Goal: Task Accomplishment & Management: Manage account settings

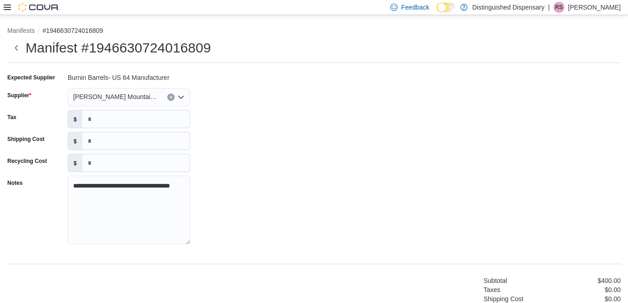
scroll to position [324, 0]
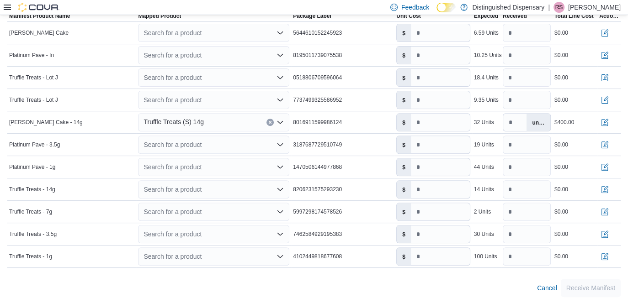
click at [9, 4] on icon at bounding box center [7, 7] width 7 height 7
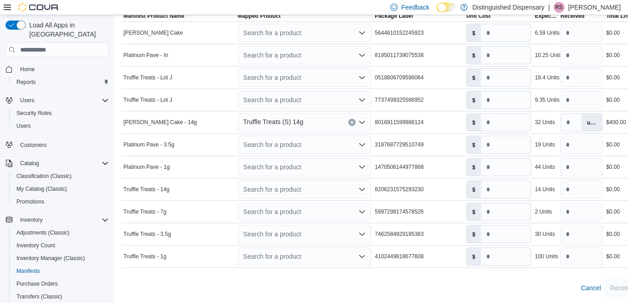
click at [41, 64] on span "Home" at bounding box center [62, 69] width 92 height 11
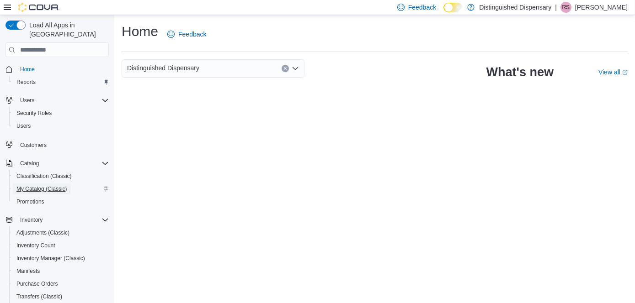
click at [47, 185] on span "My Catalog (Classic)" at bounding box center [41, 189] width 51 height 11
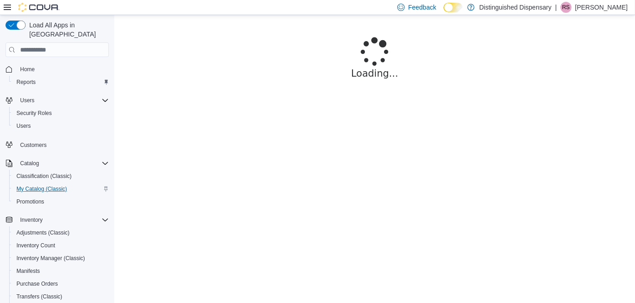
click at [586, 8] on p "[PERSON_NAME]" at bounding box center [601, 7] width 53 height 11
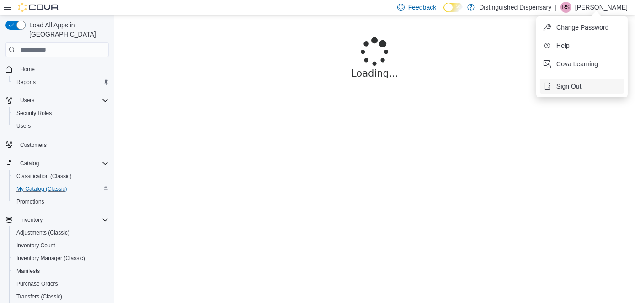
click at [587, 90] on button "Sign Out" at bounding box center [582, 86] width 84 height 15
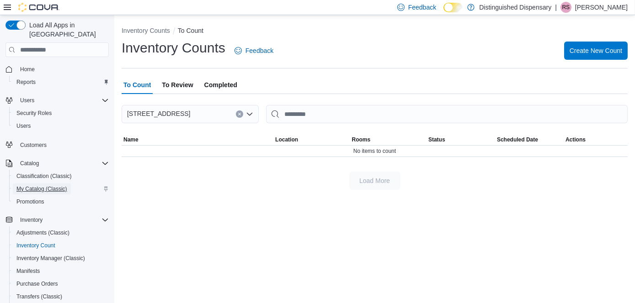
click at [38, 186] on span "My Catalog (Classic)" at bounding box center [41, 189] width 51 height 7
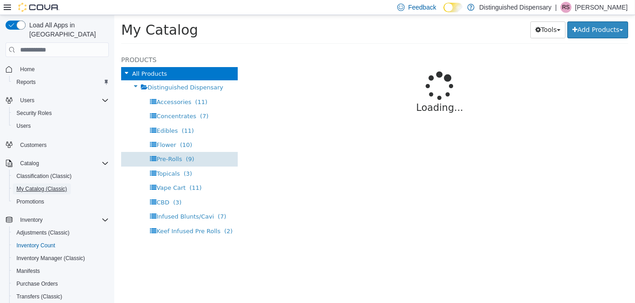
select select "**********"
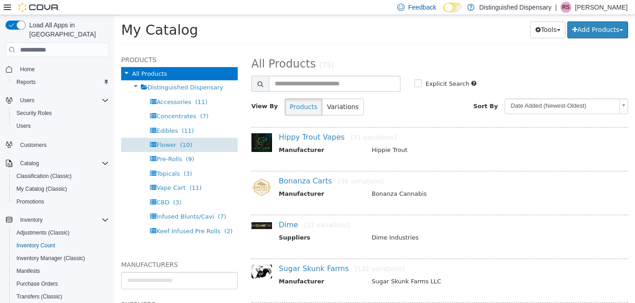
click at [180, 146] on span "(10)" at bounding box center [186, 145] width 12 height 7
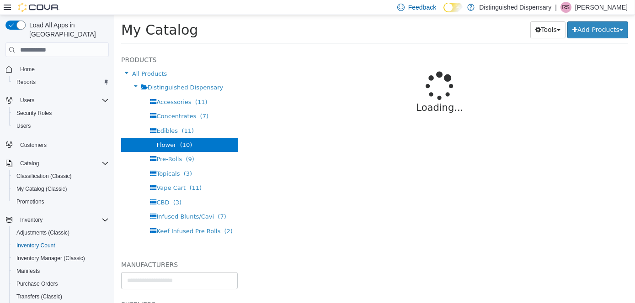
select select "**********"
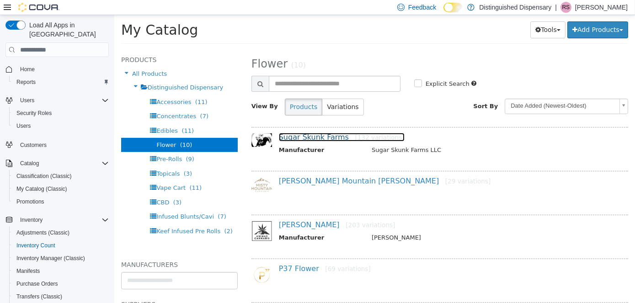
click at [330, 141] on link "Sugar Skunk Farms [132 variations]" at bounding box center [341, 137] width 126 height 9
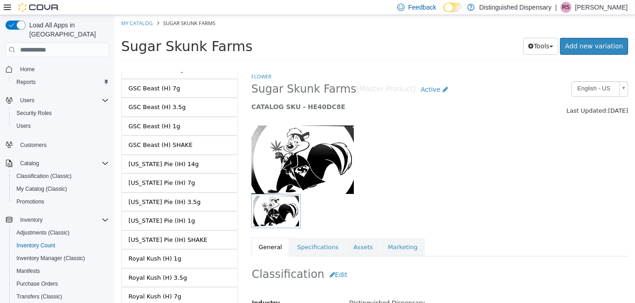
scroll to position [2345, 0]
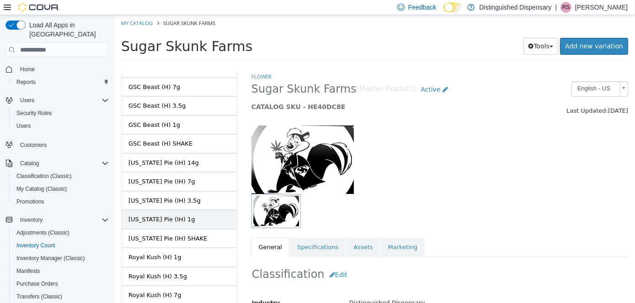
click at [209, 210] on link "[US_STATE] Pie (IH) 1g" at bounding box center [179, 219] width 117 height 19
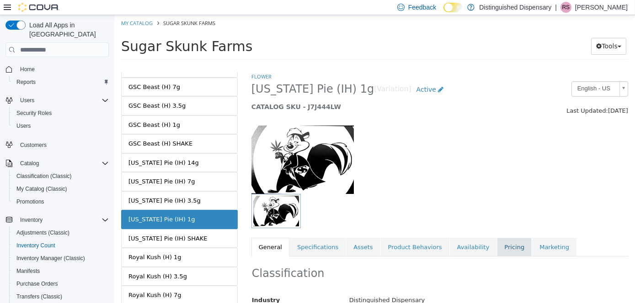
click at [497, 246] on link "Pricing" at bounding box center [513, 247] width 35 height 19
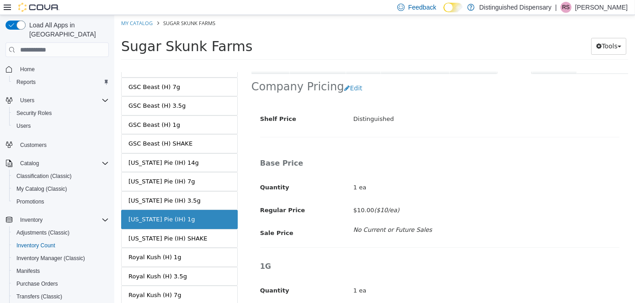
scroll to position [137, 0]
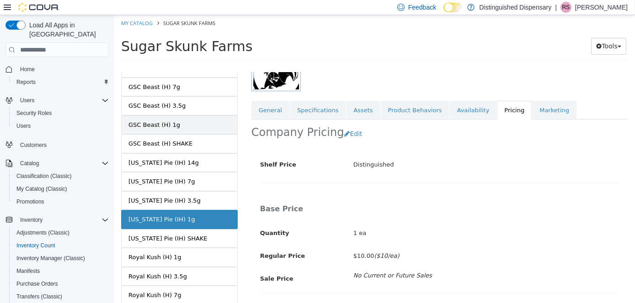
drag, startPoint x: 197, startPoint y: 93, endPoint x: 213, endPoint y: 96, distance: 15.9
click at [197, 116] on link "GSC Beast (H) 1g" at bounding box center [179, 125] width 117 height 19
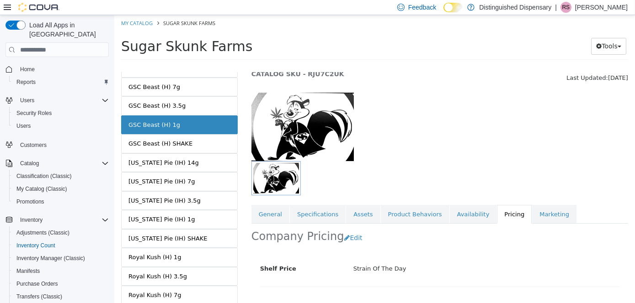
scroll to position [46, 0]
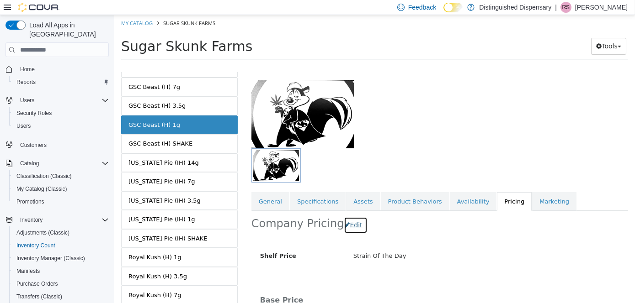
click at [350, 222] on button "Edit" at bounding box center [354, 225] width 23 height 17
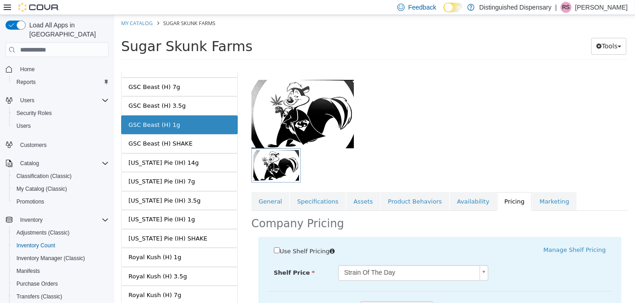
click at [378, 66] on body "Saving Bulk Changes... × My Catalog [GEOGRAPHIC_DATA] [GEOGRAPHIC_DATA] Tools M…" at bounding box center [374, 40] width 521 height 51
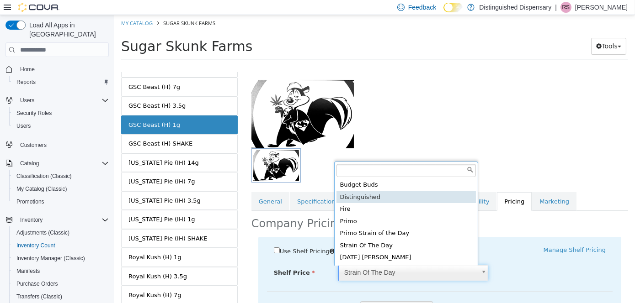
type input "****"
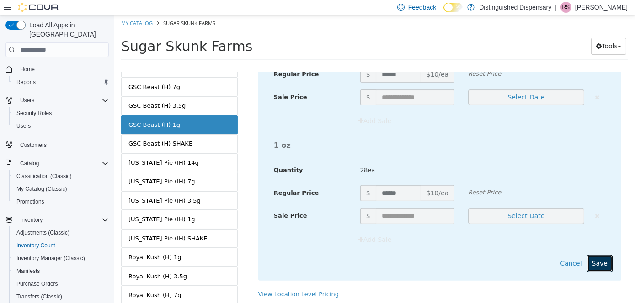
click at [596, 261] on button "Save" at bounding box center [599, 263] width 26 height 17
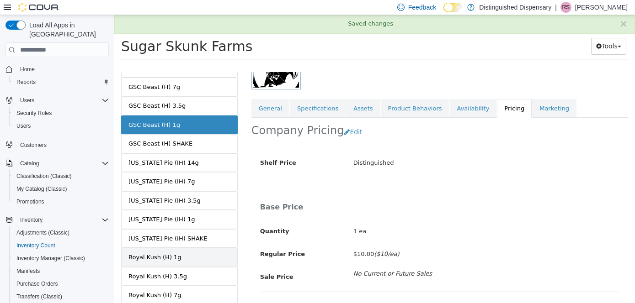
click at [209, 248] on link "Royal Kush (H) 1g" at bounding box center [179, 257] width 117 height 19
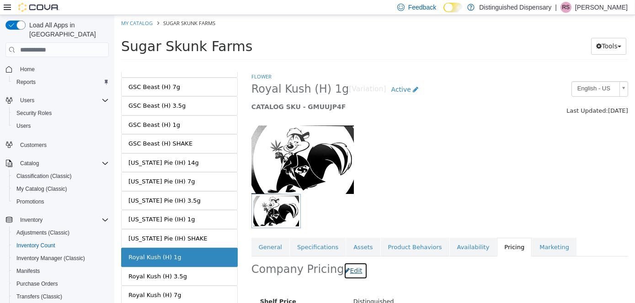
click at [345, 271] on button "Edit" at bounding box center [354, 271] width 23 height 17
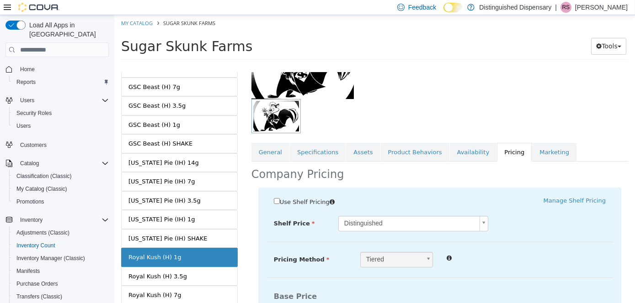
scroll to position [183, 0]
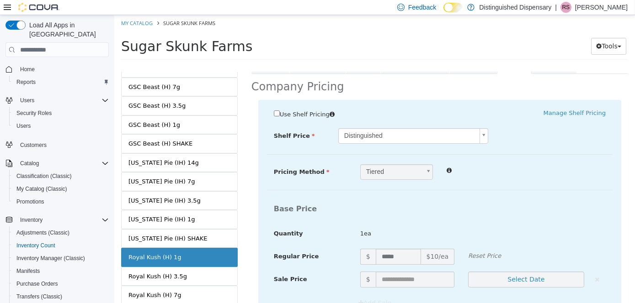
click at [394, 66] on body "Saving Bulk Changes... × Saved changes My Catalog [GEOGRAPHIC_DATA] [GEOGRAPHIC…" at bounding box center [374, 40] width 521 height 51
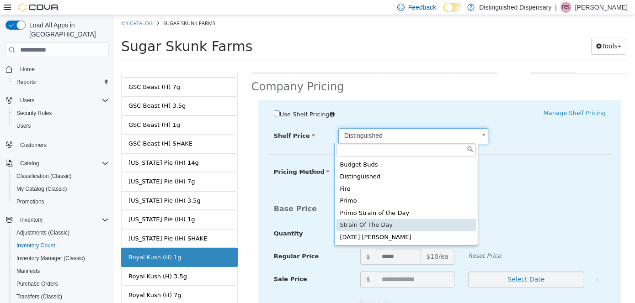
type input "****"
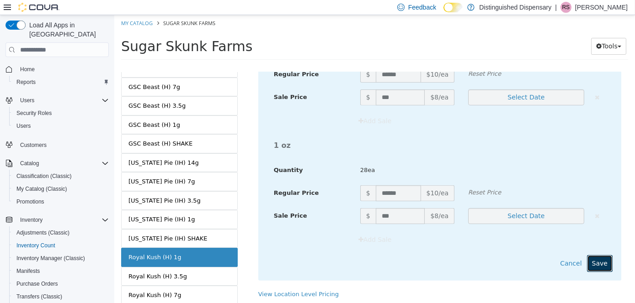
click at [600, 266] on button "Save" at bounding box center [599, 263] width 26 height 17
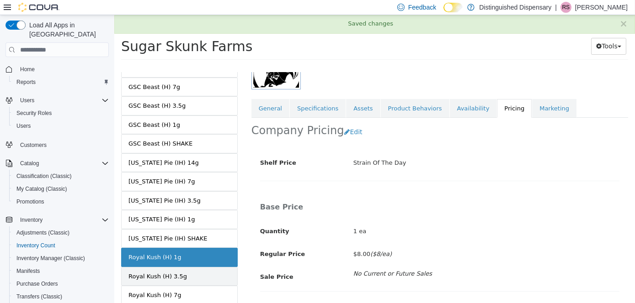
click at [204, 267] on link "Royal Kush (H) 3.5g" at bounding box center [179, 276] width 117 height 19
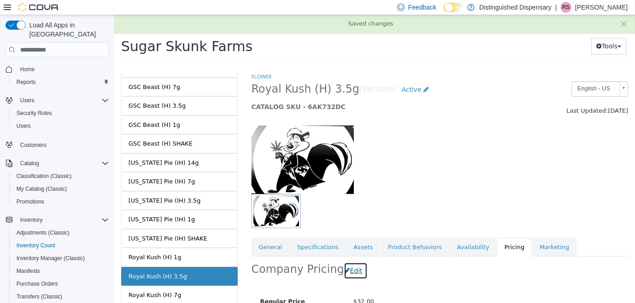
click at [344, 268] on icon "button" at bounding box center [346, 271] width 5 height 6
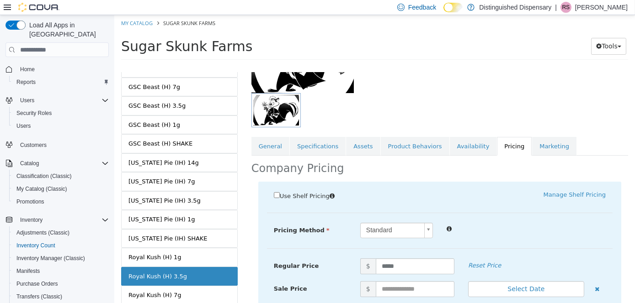
scroll to position [176, 0]
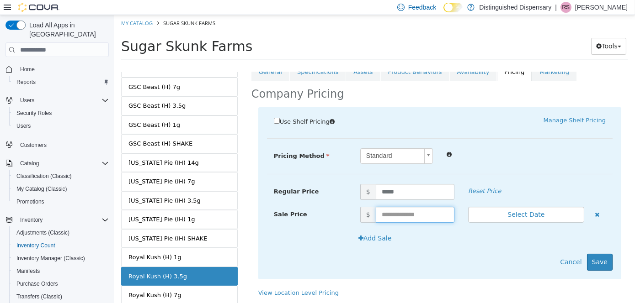
click at [420, 217] on input "text" at bounding box center [414, 215] width 79 height 16
type input "**"
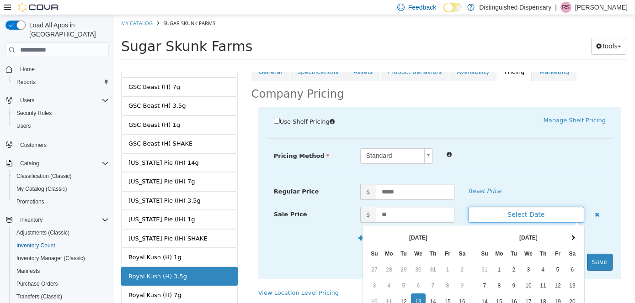
click at [541, 211] on button "Select Date" at bounding box center [526, 215] width 116 height 16
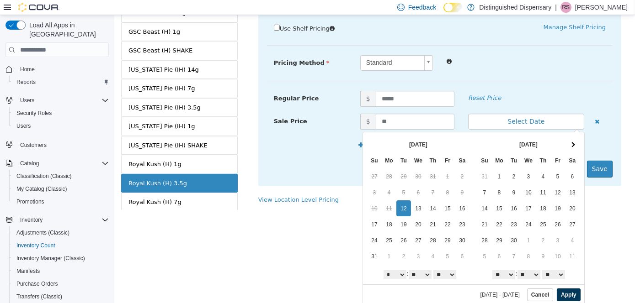
scroll to position [94, 0]
click at [562, 293] on button "Apply" at bounding box center [567, 294] width 23 height 13
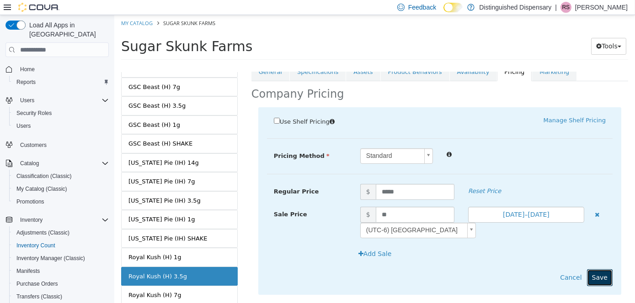
click at [592, 277] on button "Save" at bounding box center [599, 278] width 26 height 17
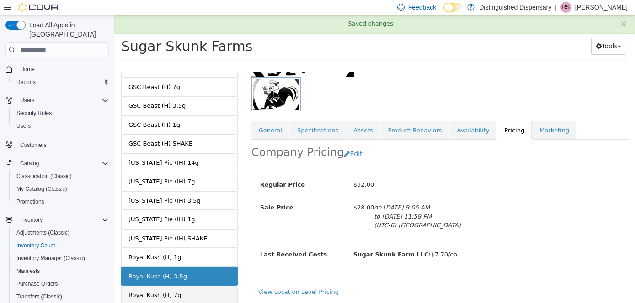
click at [190, 286] on link "Royal Kush (H) 7g" at bounding box center [179, 295] width 117 height 19
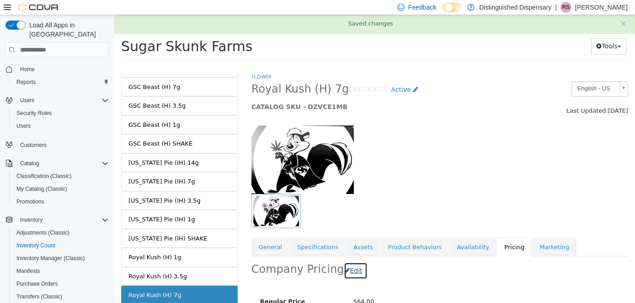
click at [345, 271] on button "Edit" at bounding box center [354, 271] width 23 height 17
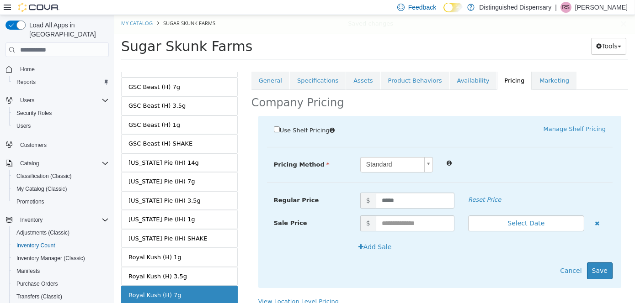
scroll to position [176, 0]
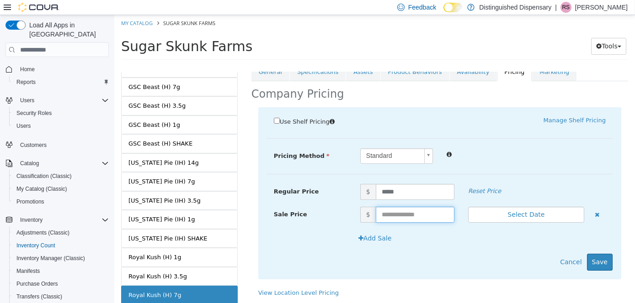
click at [418, 215] on input "text" at bounding box center [414, 215] width 79 height 16
type input "**"
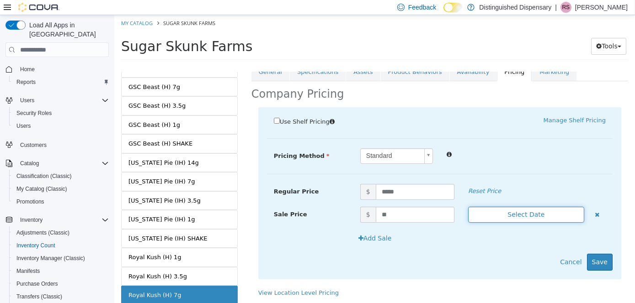
click at [522, 214] on button "Select Date" at bounding box center [526, 215] width 116 height 16
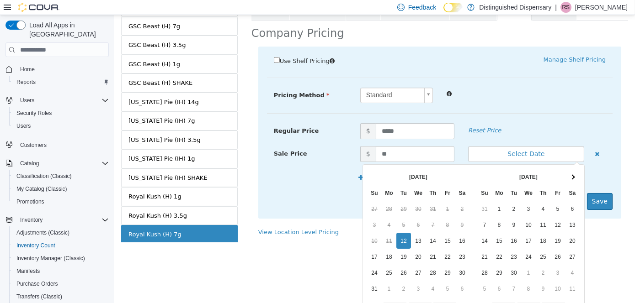
scroll to position [94, 0]
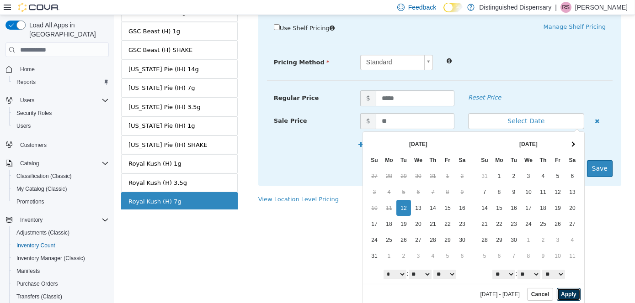
click at [561, 293] on button "Apply" at bounding box center [567, 294] width 23 height 13
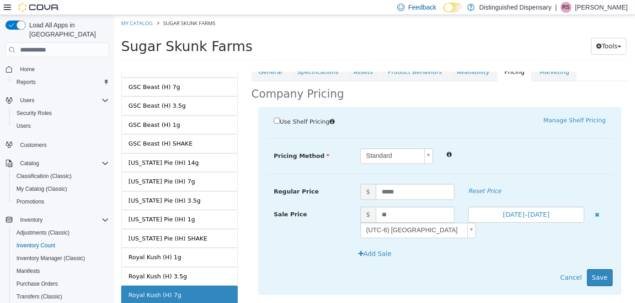
scroll to position [0, 0]
click at [600, 280] on button "Save" at bounding box center [599, 278] width 26 height 17
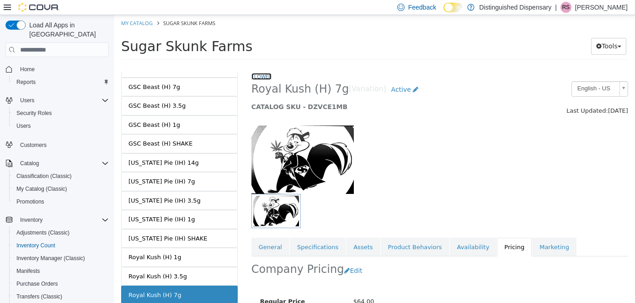
click at [270, 79] on link "Flower" at bounding box center [261, 76] width 20 height 7
select select "**********"
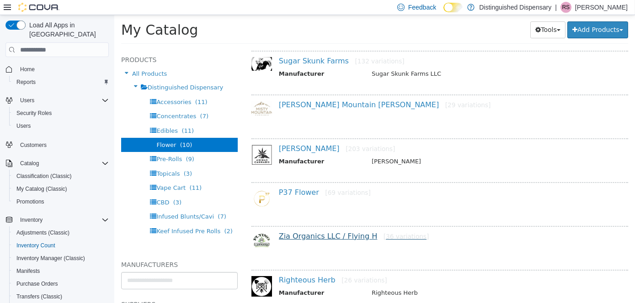
scroll to position [91, 0]
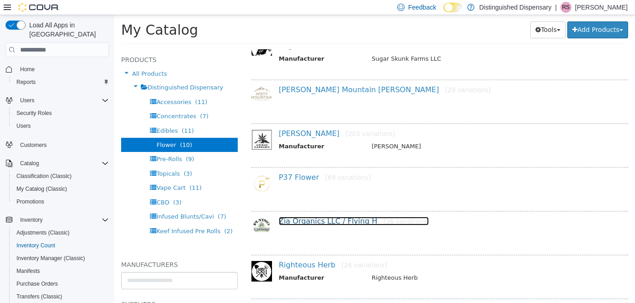
click at [299, 221] on link "Zia Organics LLC / Flying H [36 variations]" at bounding box center [353, 221] width 150 height 9
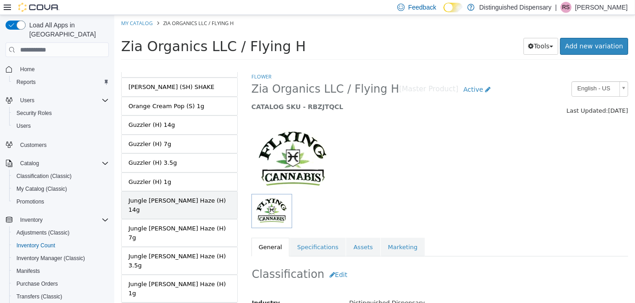
scroll to position [548, 0]
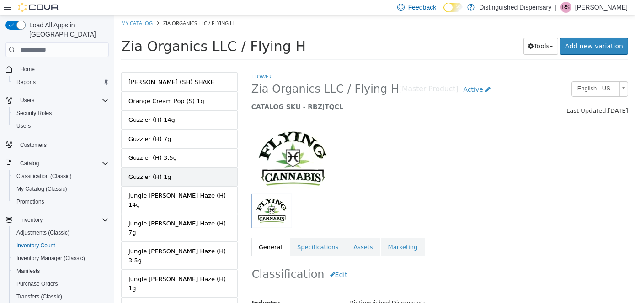
click at [206, 168] on link "Guzzler (H) 1g" at bounding box center [179, 177] width 117 height 19
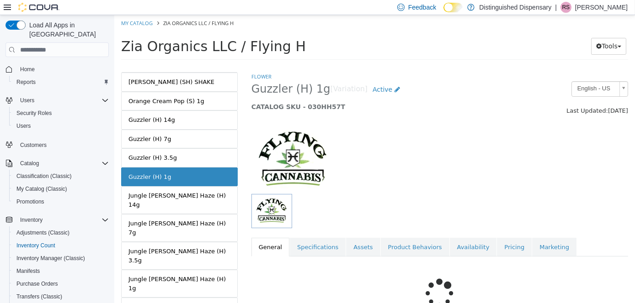
click at [482, 237] on div "Flower Guzzler (H) 1g [Variation] Active CATALOG SKU - 030HH57T English - US La…" at bounding box center [439, 164] width 377 height 185
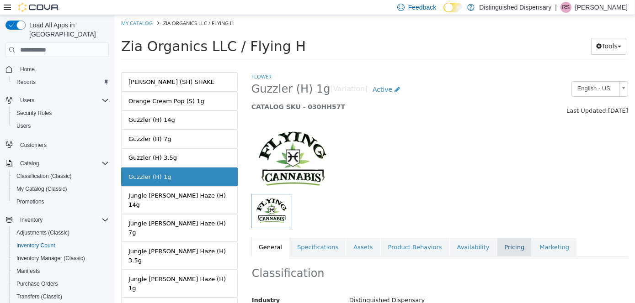
click at [496, 255] on link "Pricing" at bounding box center [513, 247] width 35 height 19
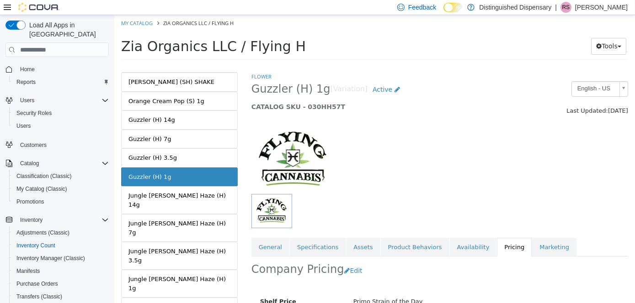
scroll to position [91, 0]
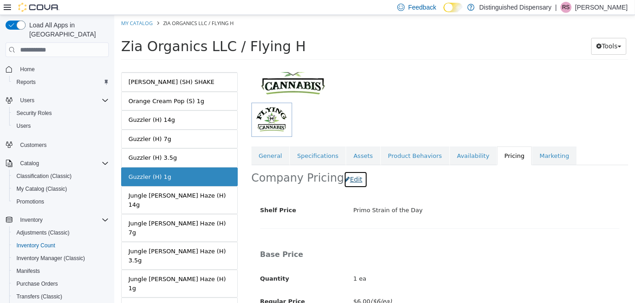
click at [349, 176] on button "Edit" at bounding box center [354, 179] width 23 height 17
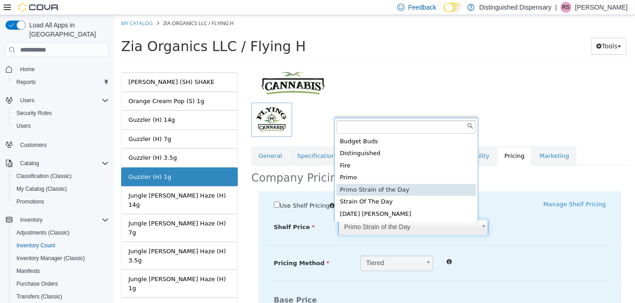
click at [360, 66] on body "Saving Bulk Changes... × Saved changes My Catalog Zia Organics LLC / Flying H Z…" at bounding box center [374, 40] width 521 height 51
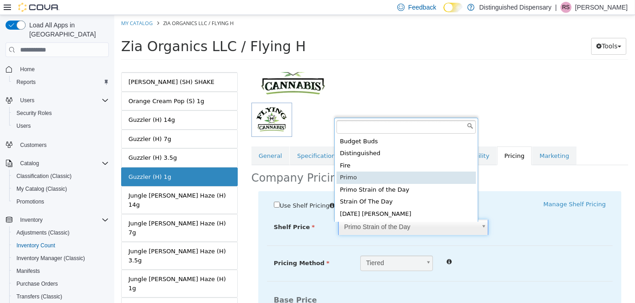
type input "****"
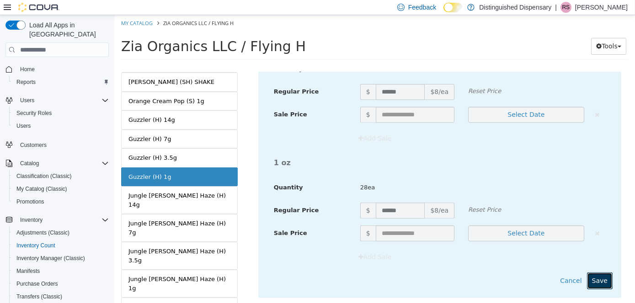
click at [597, 275] on button "Save" at bounding box center [599, 281] width 26 height 17
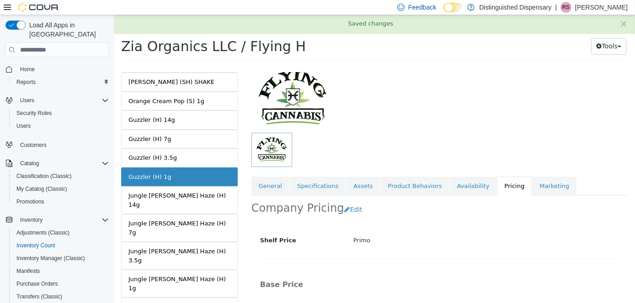
scroll to position [0, 0]
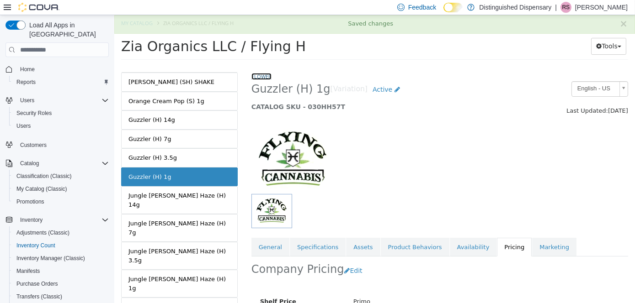
click at [254, 75] on link "Flower" at bounding box center [261, 76] width 20 height 7
select select "**********"
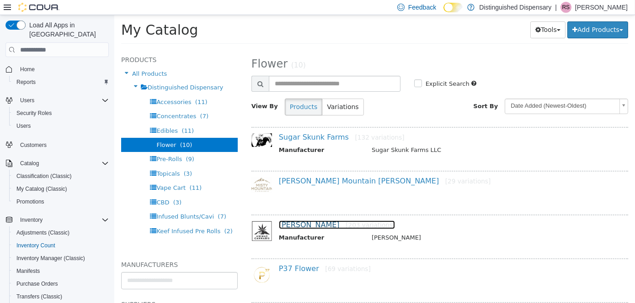
drag, startPoint x: 306, startPoint y: 226, endPoint x: 289, endPoint y: 197, distance: 33.4
click at [306, 225] on link "[PERSON_NAME] [203 variations]" at bounding box center [336, 225] width 117 height 9
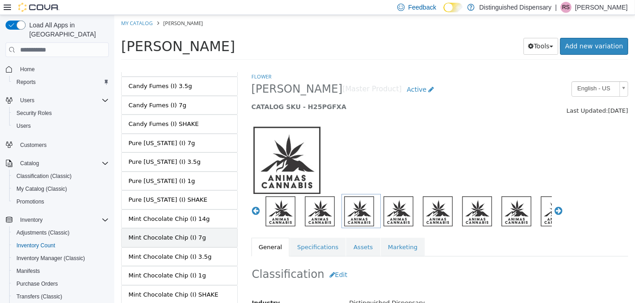
scroll to position [3569, 0]
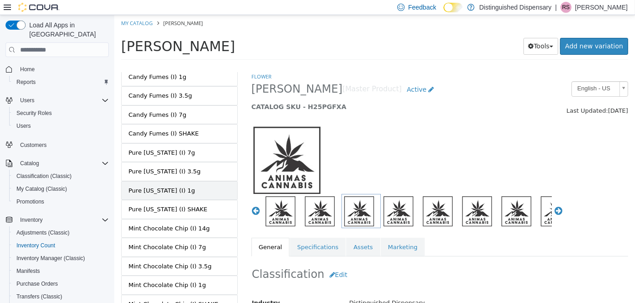
click at [197, 181] on link "Pure [US_STATE] (I) 1g" at bounding box center [179, 190] width 117 height 19
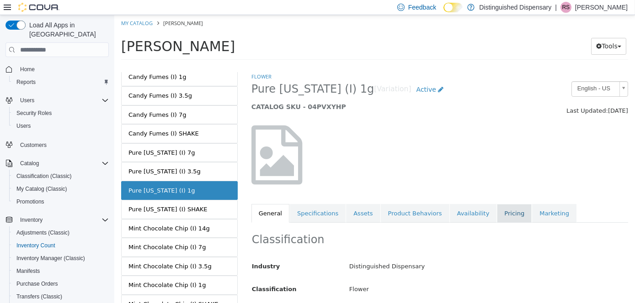
click at [496, 219] on link "Pricing" at bounding box center [513, 213] width 35 height 19
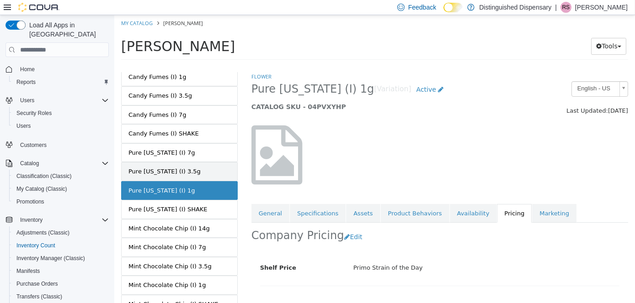
click at [207, 162] on link "Pure [US_STATE] (I) 3.5g" at bounding box center [179, 171] width 117 height 19
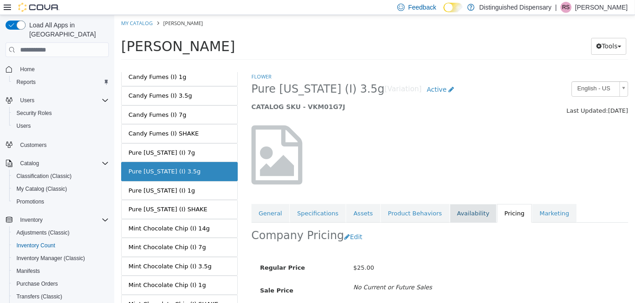
click at [458, 212] on link "Availability" at bounding box center [472, 213] width 47 height 19
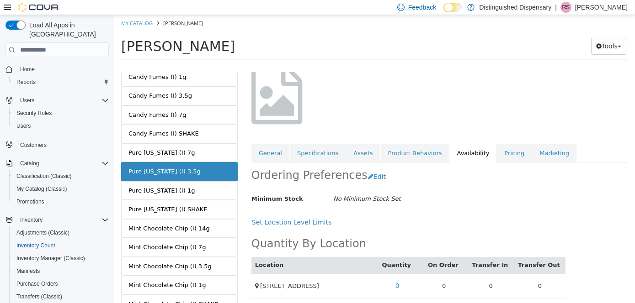
scroll to position [64, 0]
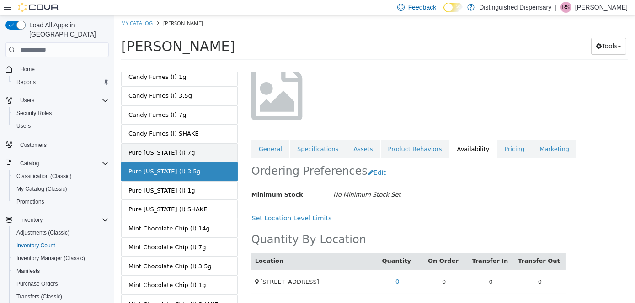
click at [208, 144] on link "Pure [US_STATE] (I) 7g" at bounding box center [179, 153] width 117 height 19
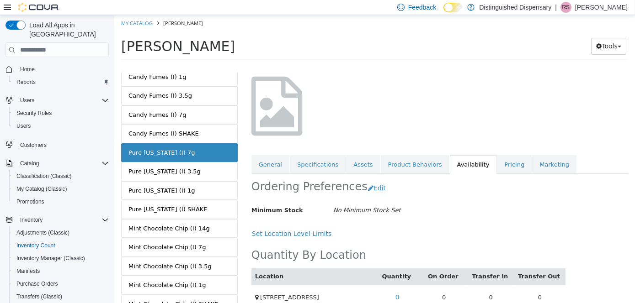
scroll to position [64, 0]
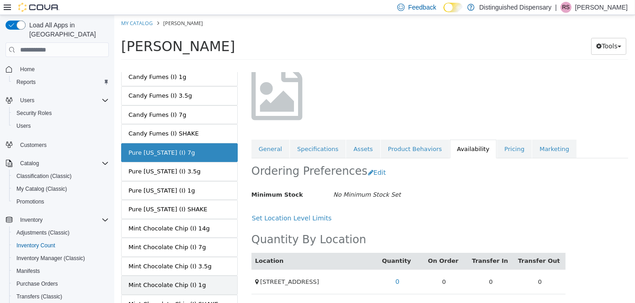
click at [204, 276] on link "Mint Chocolate Chip (I) 1g" at bounding box center [179, 285] width 117 height 19
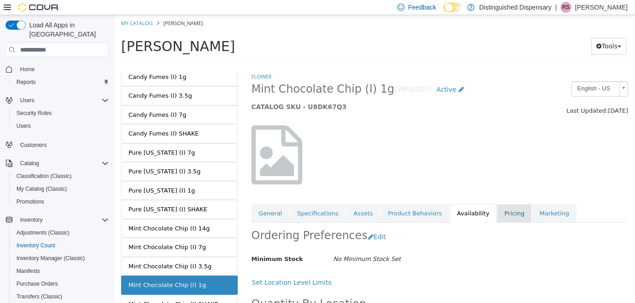
click at [496, 217] on link "Pricing" at bounding box center [513, 213] width 35 height 19
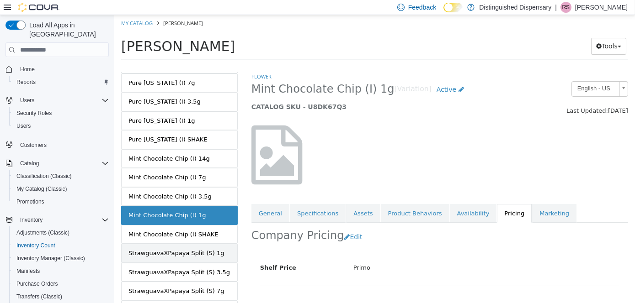
scroll to position [3673, 0]
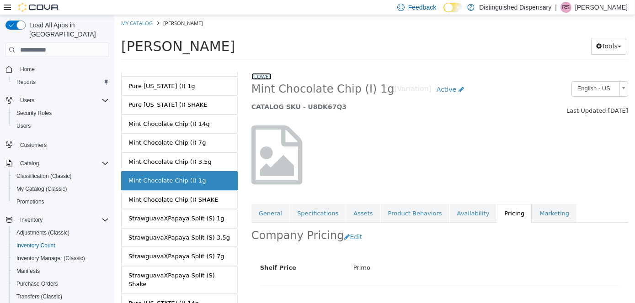
click at [262, 78] on link "Flower" at bounding box center [261, 76] width 20 height 7
select select "**********"
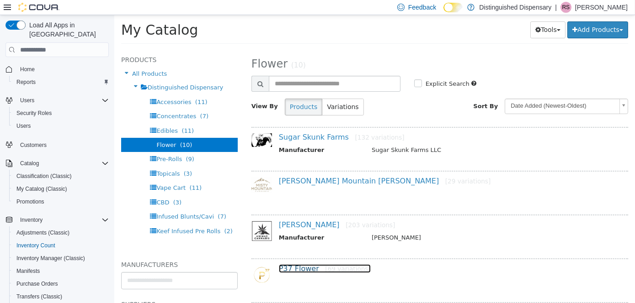
click at [296, 269] on link "P37 Flower [69 variations]" at bounding box center [324, 269] width 92 height 9
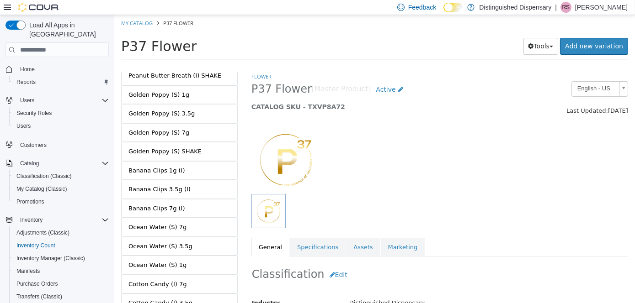
scroll to position [1165, 0]
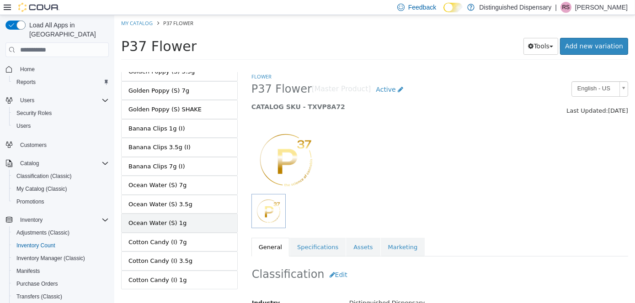
click at [181, 214] on link "Ocean Water (S) 1g" at bounding box center [179, 223] width 117 height 19
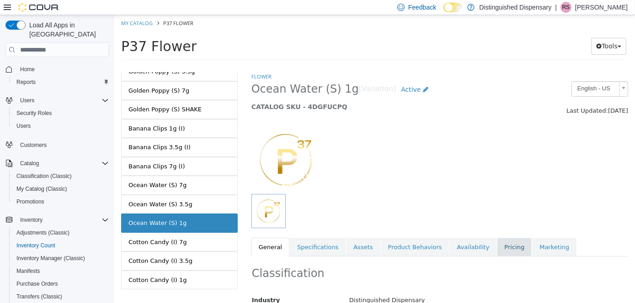
click at [496, 244] on link "Pricing" at bounding box center [513, 247] width 35 height 19
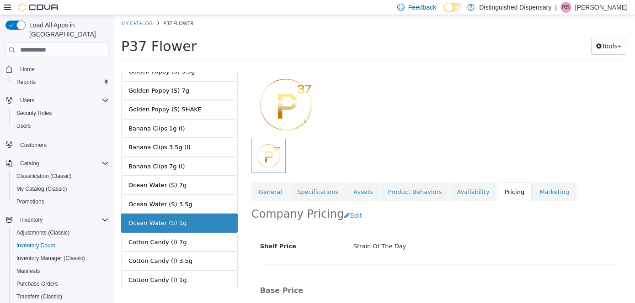
scroll to position [91, 0]
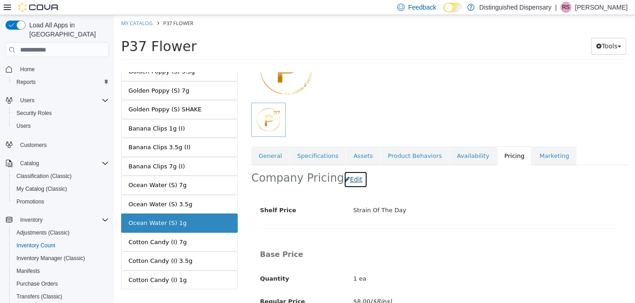
click at [352, 179] on button "Edit" at bounding box center [354, 179] width 23 height 17
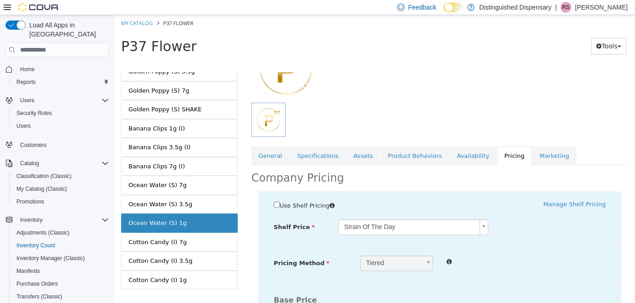
click at [370, 66] on body "Saving Bulk Changes... × Saved changes My Catalog P37 Flower P37 Flower Tools M…" at bounding box center [374, 40] width 521 height 51
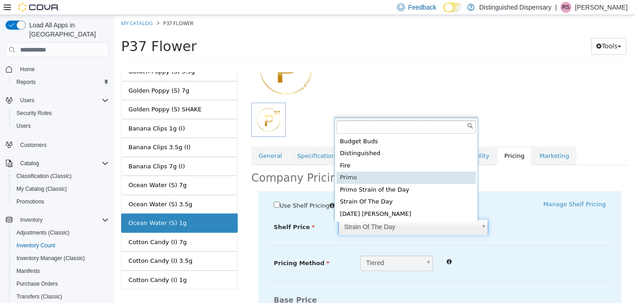
type input "****"
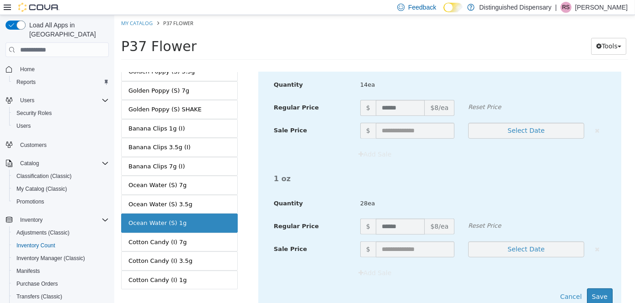
scroll to position [840, 0]
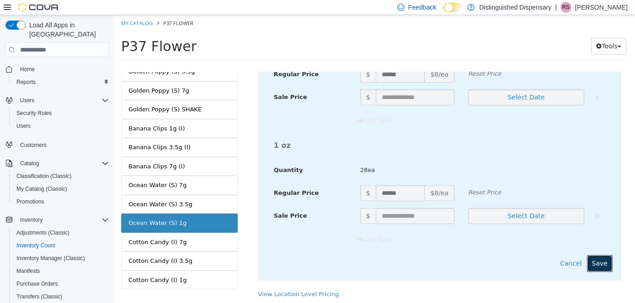
click at [595, 263] on button "Save" at bounding box center [599, 263] width 26 height 17
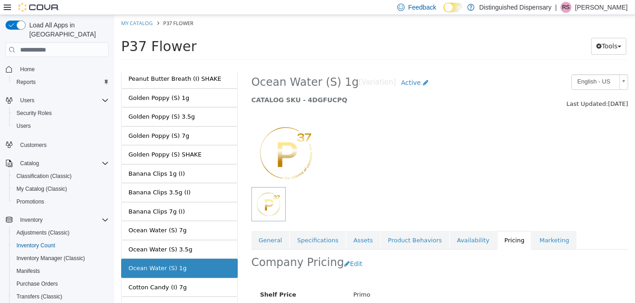
scroll to position [2, 0]
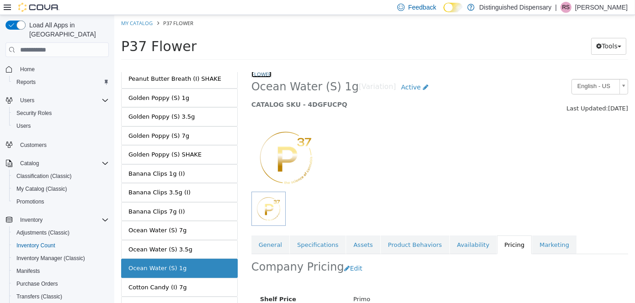
click at [269, 76] on link "Flower" at bounding box center [261, 74] width 20 height 7
select select "**********"
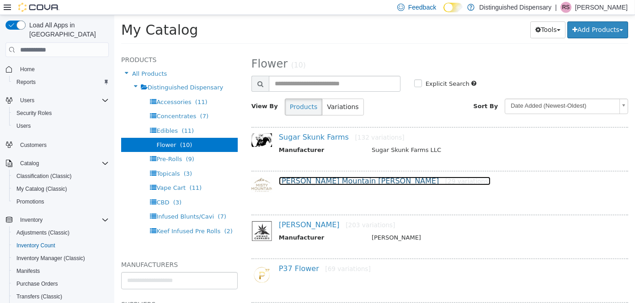
click at [319, 179] on link "[PERSON_NAME] Mountain [PERSON_NAME] [29 variations]" at bounding box center [384, 181] width 212 height 9
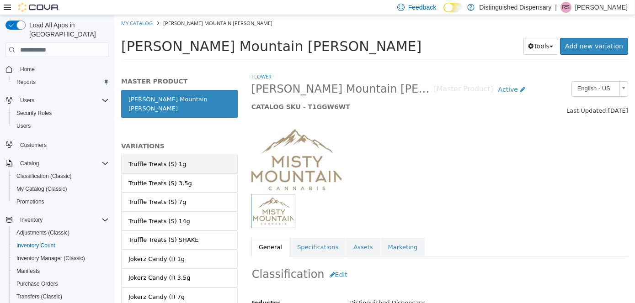
click at [199, 160] on link "Truffle Treats (S) 1g" at bounding box center [179, 164] width 117 height 19
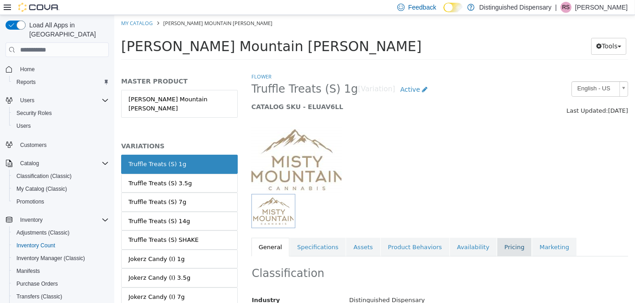
click at [502, 246] on link "Pricing" at bounding box center [513, 247] width 35 height 19
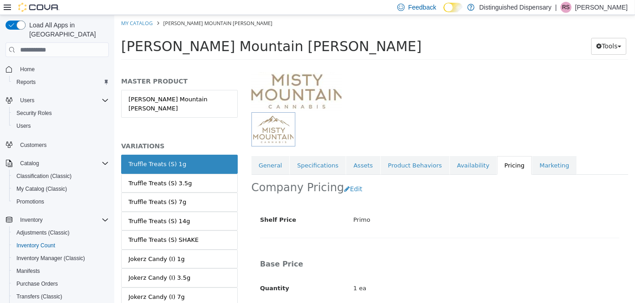
scroll to position [91, 0]
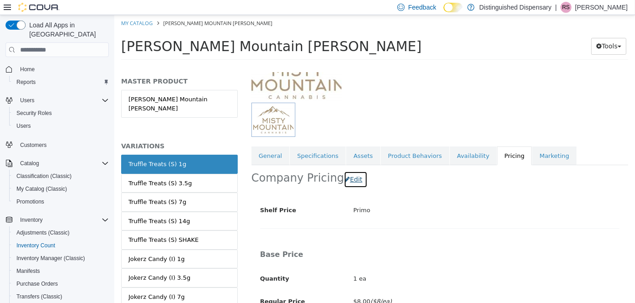
click at [354, 180] on button "Edit" at bounding box center [354, 179] width 23 height 17
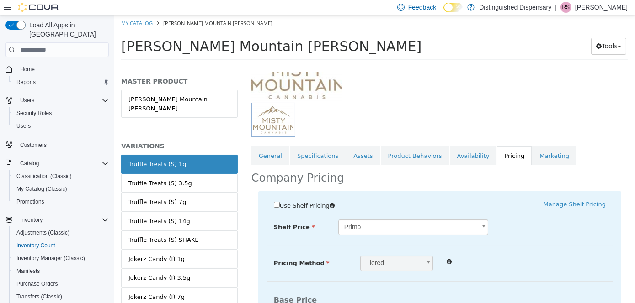
click at [367, 66] on body "Saving Bulk Changes... × Saved changes My Catalog [PERSON_NAME][GEOGRAPHIC_DATA…" at bounding box center [374, 40] width 521 height 51
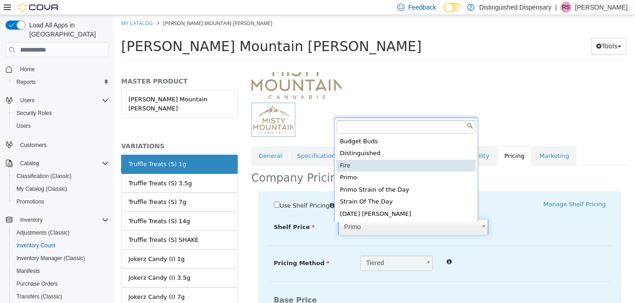
type input "****"
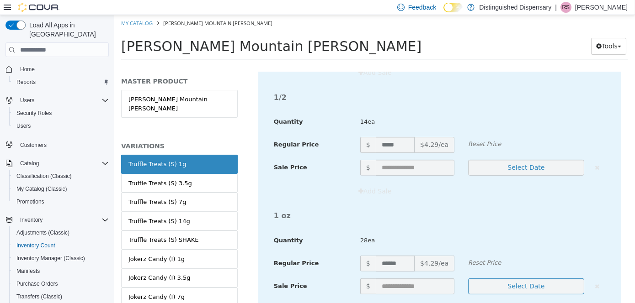
scroll to position [840, 0]
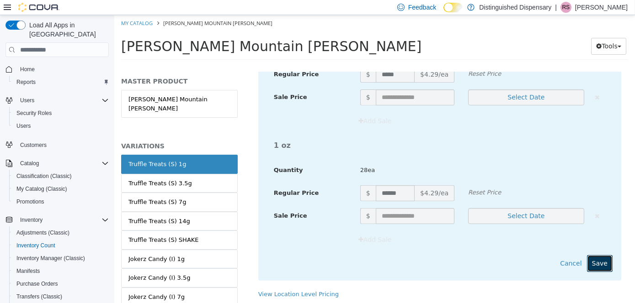
click at [589, 261] on button "Save" at bounding box center [599, 263] width 26 height 17
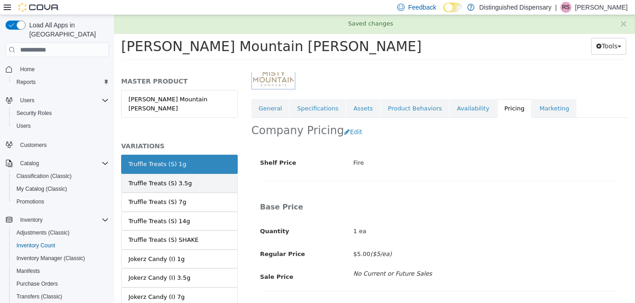
click at [203, 174] on link "Truffle Treats (S) 3.5g" at bounding box center [179, 183] width 117 height 19
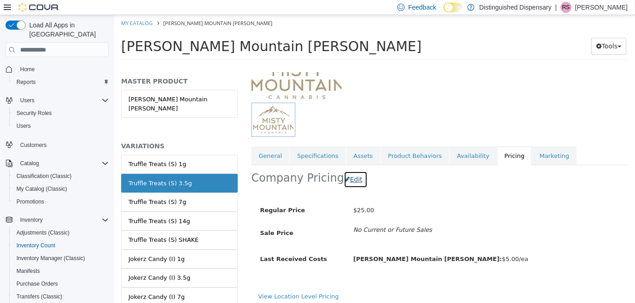
click at [347, 182] on button "Edit" at bounding box center [354, 179] width 23 height 17
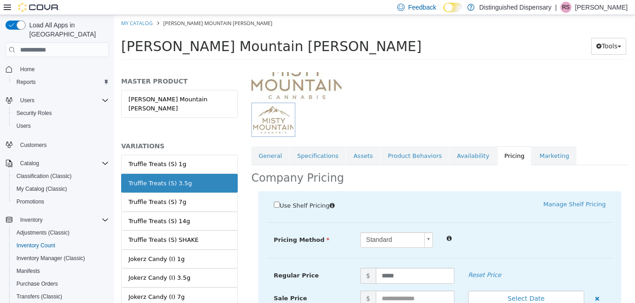
scroll to position [176, 0]
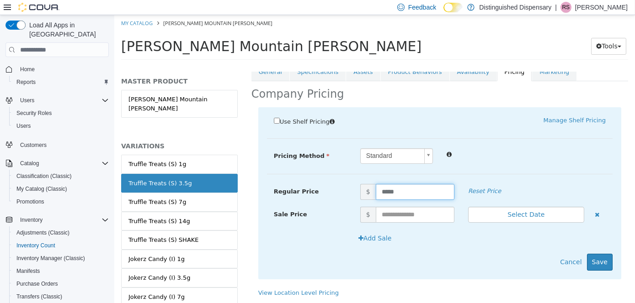
click at [399, 198] on input "*****" at bounding box center [414, 192] width 79 height 16
type input "**"
click at [594, 260] on button "Save" at bounding box center [599, 262] width 26 height 17
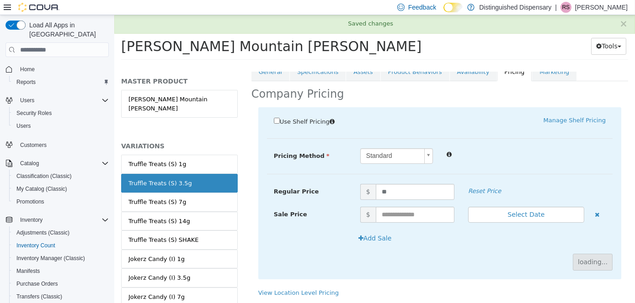
scroll to position [96, 0]
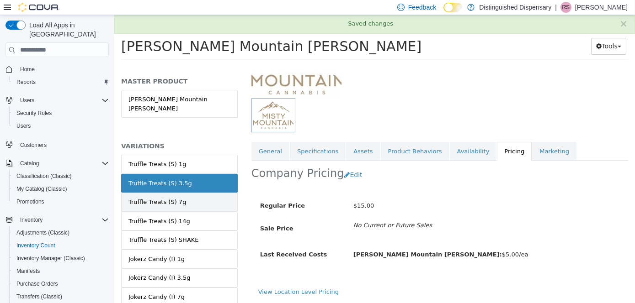
click at [175, 198] on div "Truffle Treats (S) 7g" at bounding box center [157, 202] width 58 height 9
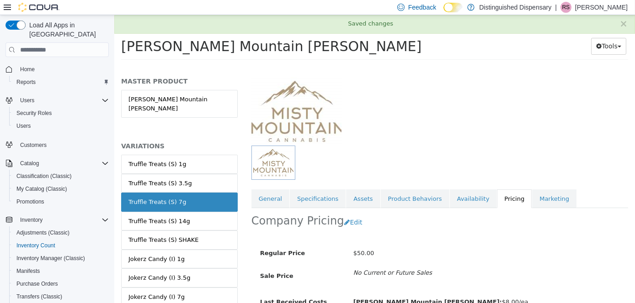
scroll to position [91, 0]
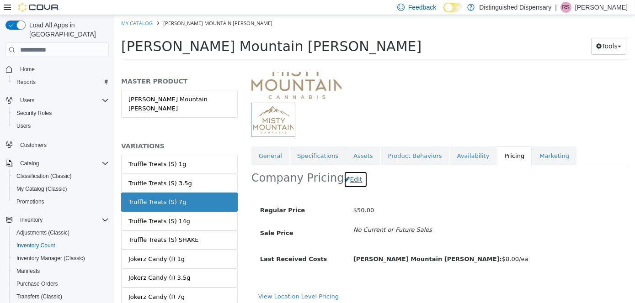
click at [349, 179] on button "Edit" at bounding box center [354, 179] width 23 height 17
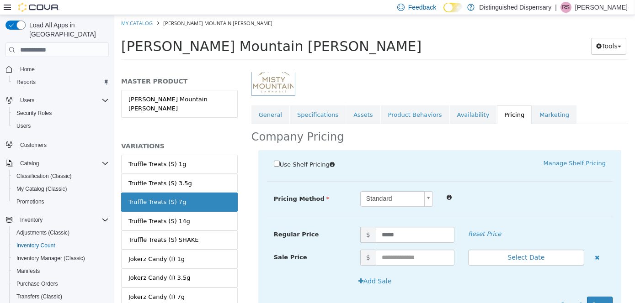
scroll to position [176, 0]
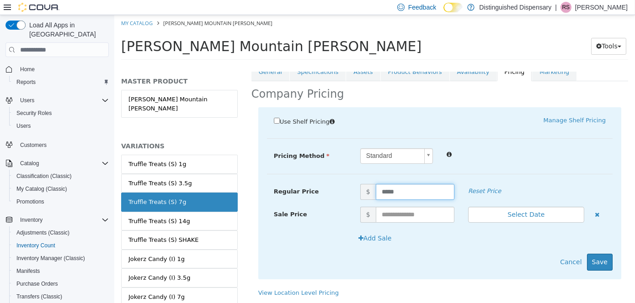
click at [396, 195] on input "*****" at bounding box center [414, 192] width 79 height 16
type input "**"
click at [597, 255] on button "Save" at bounding box center [599, 262] width 26 height 17
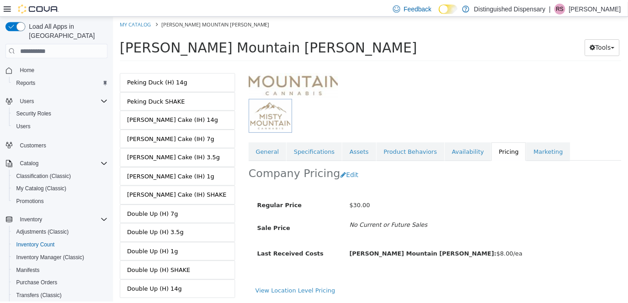
scroll to position [416, 0]
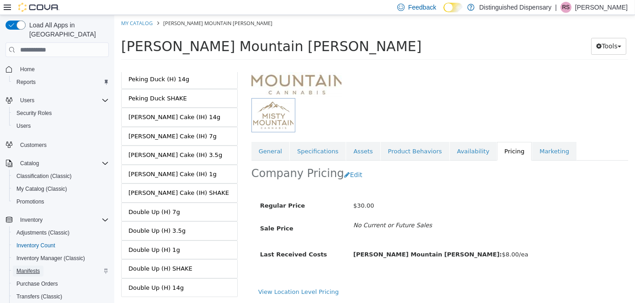
click at [32, 268] on span "Manifests" at bounding box center [27, 271] width 23 height 7
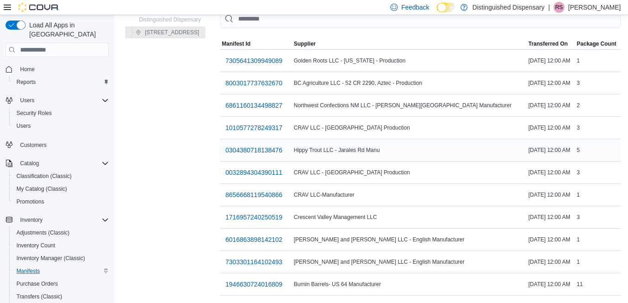
scroll to position [50, 0]
click at [264, 235] on span "6016863898142102" at bounding box center [253, 239] width 57 height 9
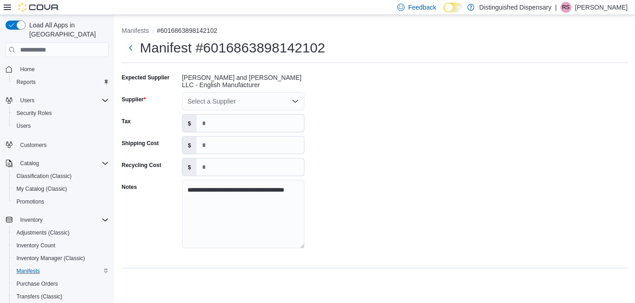
click at [217, 101] on div "Select a Supplier" at bounding box center [243, 101] width 122 height 18
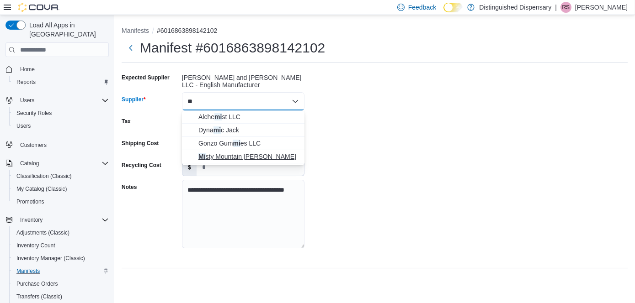
type input "**"
click at [221, 153] on span "Mi sty Mountain [PERSON_NAME]" at bounding box center [248, 156] width 101 height 9
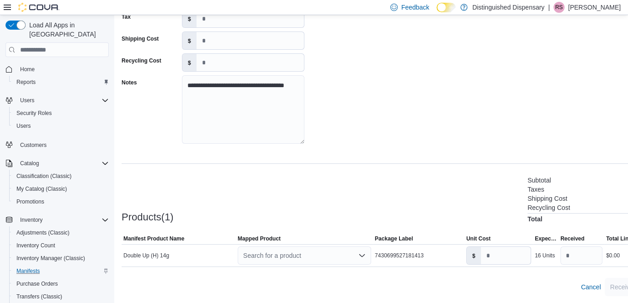
scroll to position [105, 0]
click at [302, 256] on div "Search for a product" at bounding box center [304, 255] width 133 height 18
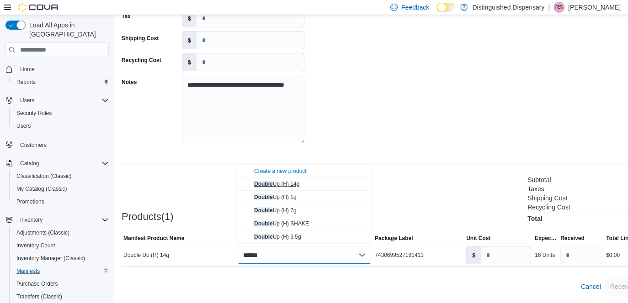
type input "******"
click at [303, 184] on div "Double Up (H) 14g" at bounding box center [310, 184] width 112 height 7
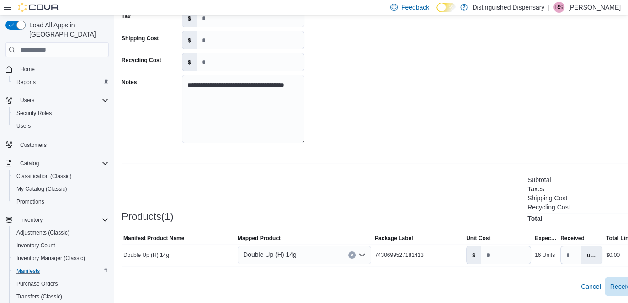
click at [5, 7] on icon at bounding box center [7, 7] width 7 height 5
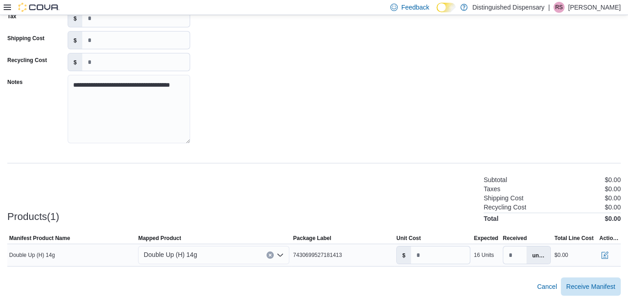
click at [314, 255] on span "7430699527181413" at bounding box center [317, 255] width 49 height 7
copy span "7430699527181413"
click at [610, 256] on button "button" at bounding box center [604, 255] width 11 height 11
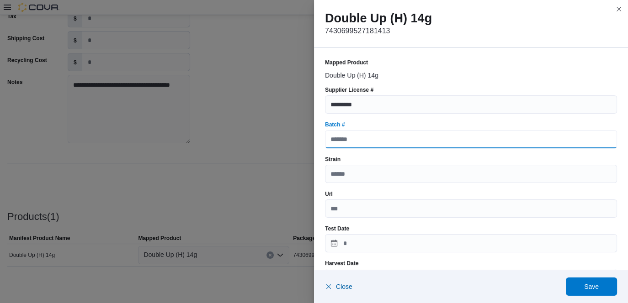
paste input "**********"
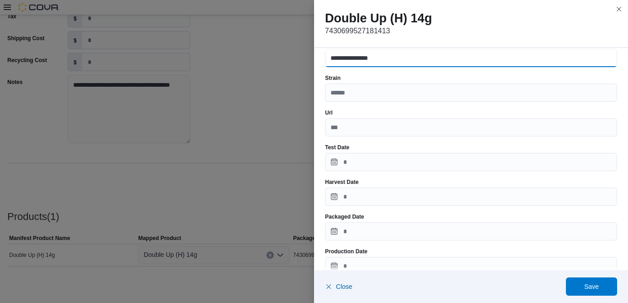
scroll to position [91, 0]
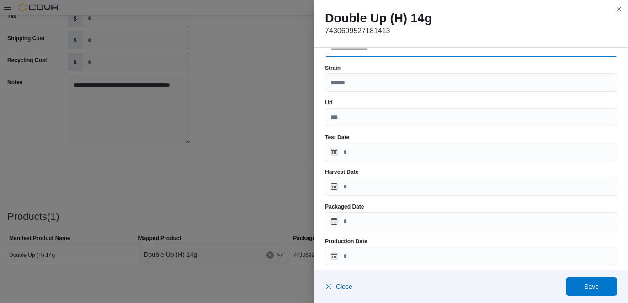
type input "**********"
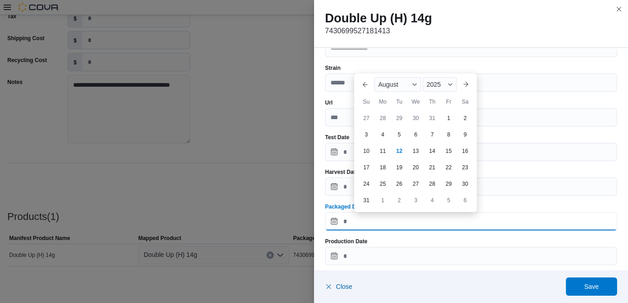
drag, startPoint x: 359, startPoint y: 226, endPoint x: 361, endPoint y: 216, distance: 9.8
click at [359, 226] on input "Packaged Date" at bounding box center [471, 222] width 292 height 18
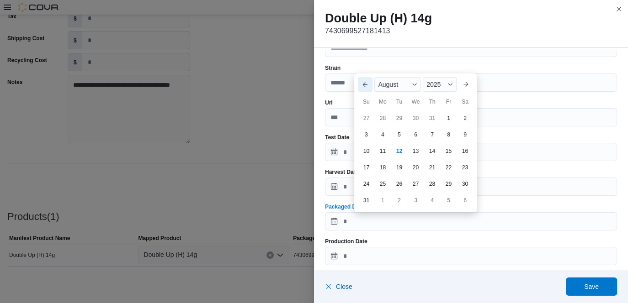
click at [366, 81] on button "Previous Month" at bounding box center [365, 84] width 15 height 15
click at [434, 170] on div "17" at bounding box center [432, 168] width 16 height 16
type input "**********"
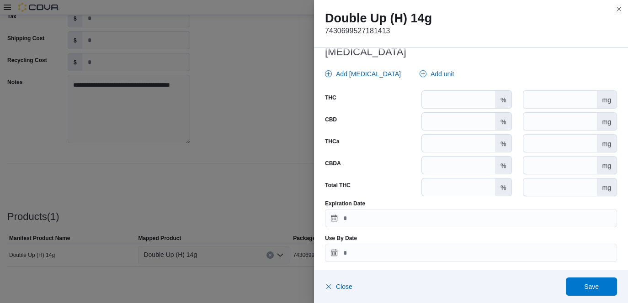
scroll to position [424, 0]
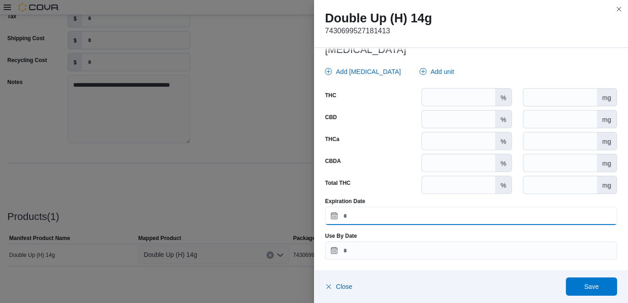
drag, startPoint x: 369, startPoint y: 216, endPoint x: 370, endPoint y: 211, distance: 5.0
click at [369, 216] on input "Expiration Date" at bounding box center [471, 216] width 292 height 18
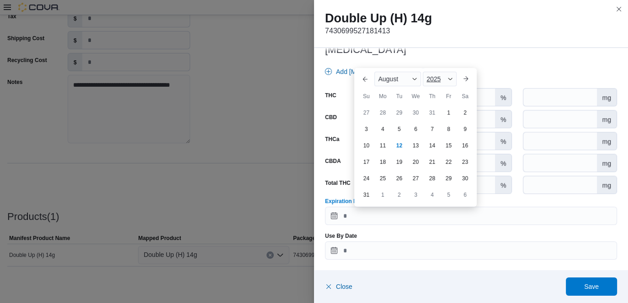
click at [438, 82] on div "2025" at bounding box center [440, 79] width 34 height 15
click at [433, 102] on div "2026" at bounding box center [446, 104] width 42 height 11
click at [366, 80] on button "Previous Month" at bounding box center [365, 79] width 15 height 15
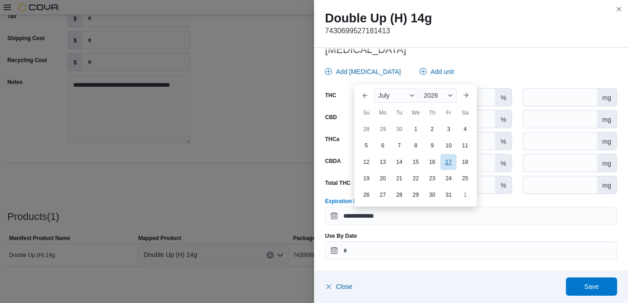
click at [444, 161] on div "17" at bounding box center [449, 162] width 16 height 16
type input "**********"
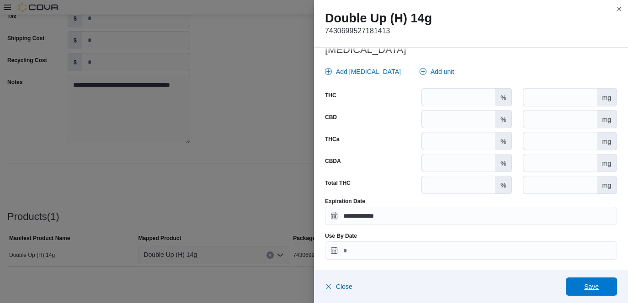
click at [598, 289] on span "Save" at bounding box center [591, 287] width 40 height 18
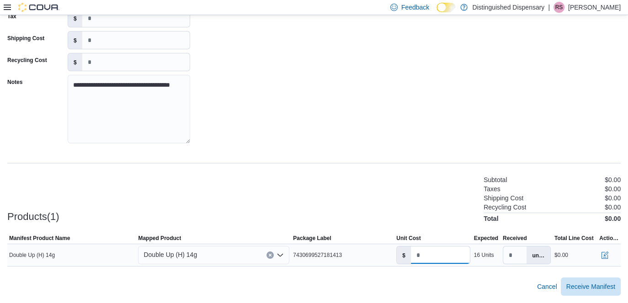
click at [442, 252] on input "*" at bounding box center [440, 255] width 59 height 17
click at [422, 285] on div "Cancel Receive Manifest" at bounding box center [313, 287] width 613 height 18
click at [432, 274] on div at bounding box center [313, 272] width 613 height 11
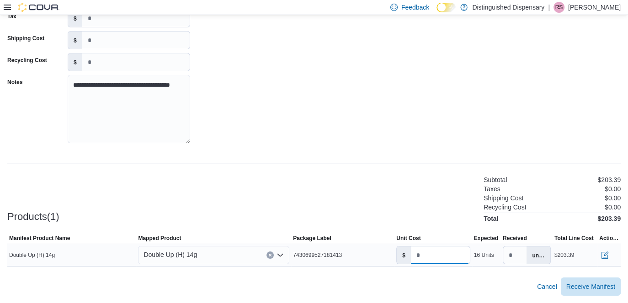
click at [452, 262] on input "******" at bounding box center [440, 255] width 59 height 17
click at [449, 290] on div "Cancel Receive Manifest" at bounding box center [313, 287] width 613 height 18
click at [446, 261] on input "****" at bounding box center [440, 255] width 59 height 17
type input "****"
click at [448, 276] on div at bounding box center [313, 272] width 613 height 11
